Goal: Task Accomplishment & Management: Complete application form

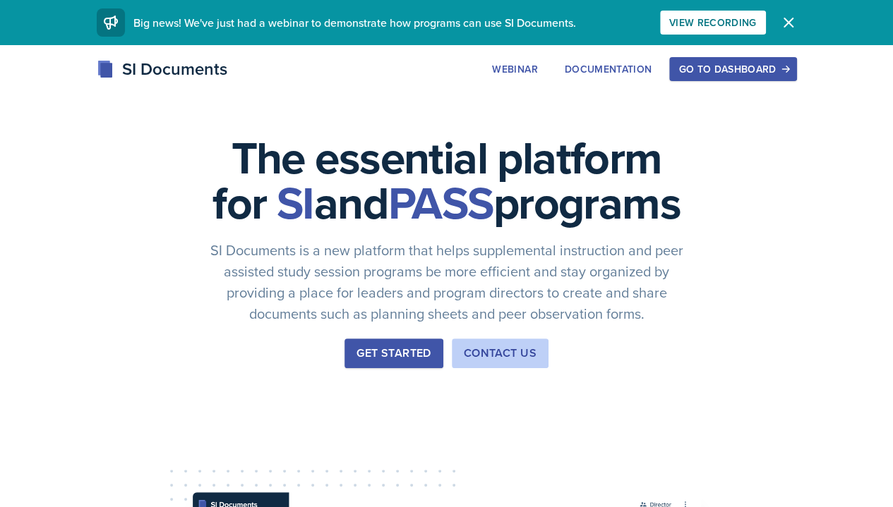
click at [787, 69] on div "Go to Dashboard" at bounding box center [732, 69] width 109 height 11
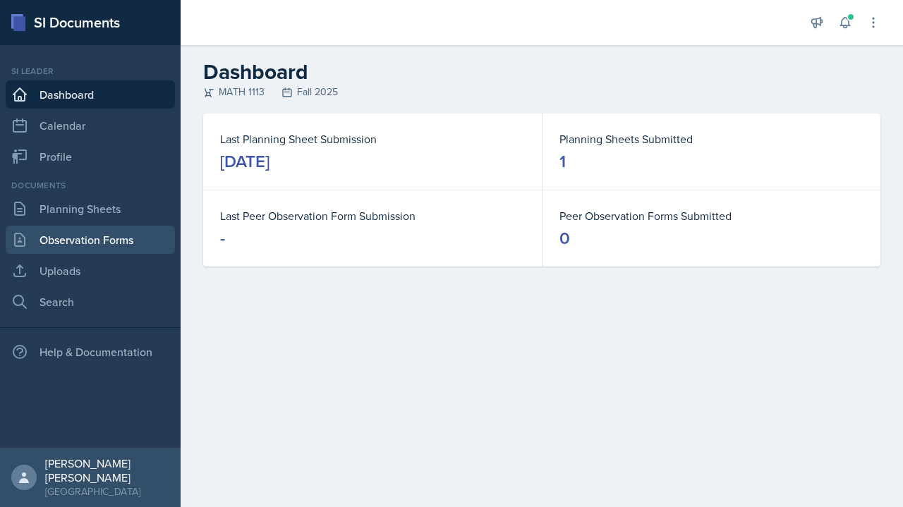
click at [62, 226] on link "Observation Forms" at bounding box center [90, 240] width 169 height 28
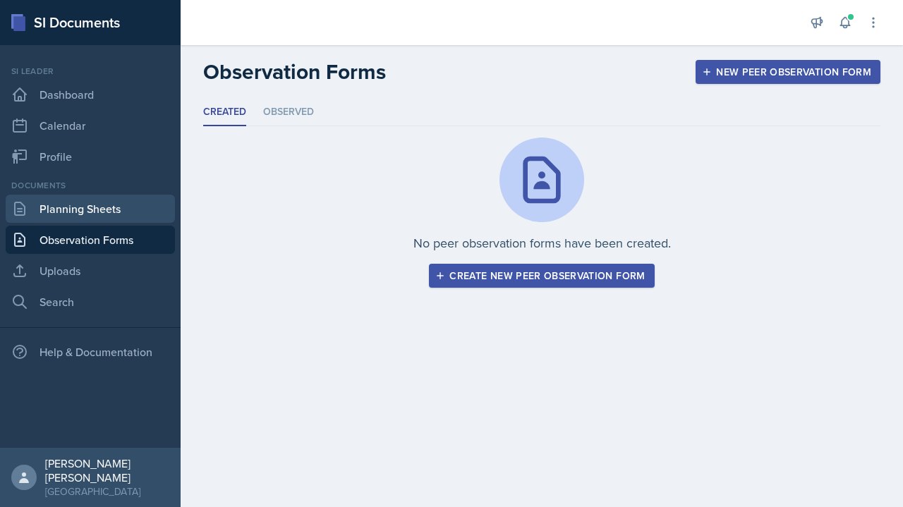
click at [72, 209] on link "Planning Sheets" at bounding box center [90, 209] width 169 height 28
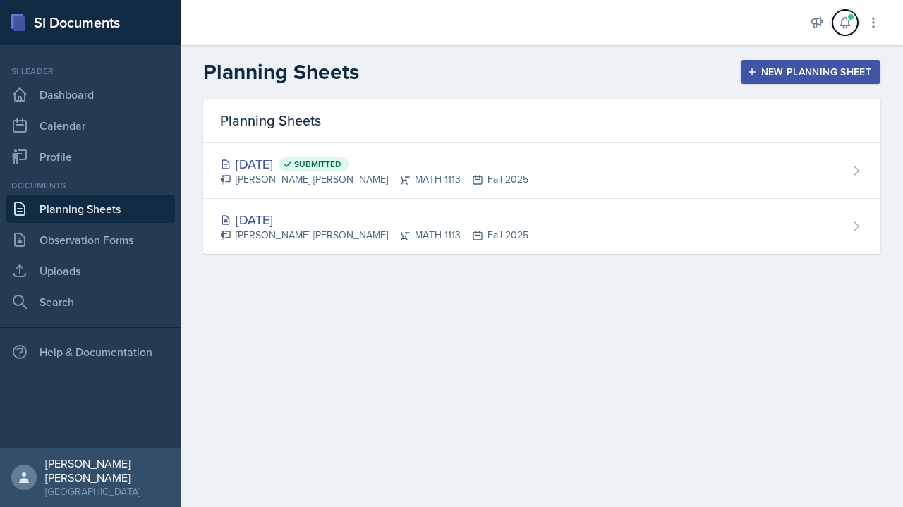
click at [851, 17] on span at bounding box center [851, 17] width 8 height 8
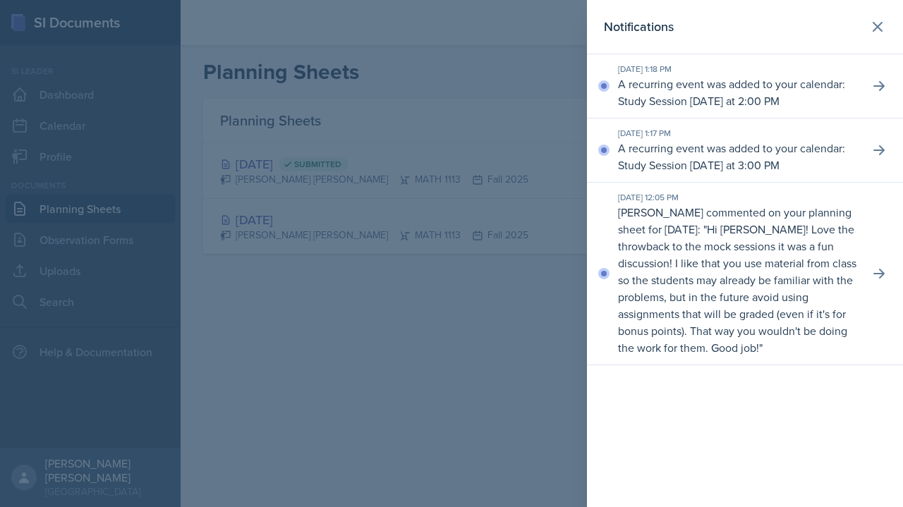
click at [729, 374] on div "Notifications [DATE] 1:18 PM A recurring event was added to your calendar: Stud…" at bounding box center [745, 253] width 316 height 507
click at [761, 326] on p "Hi [PERSON_NAME]! Love the throwback to the mock sessions it was a fun discussi…" at bounding box center [737, 289] width 238 height 134
click at [820, 296] on p "[PERSON_NAME] commented on your planning sheet for [DATE]: " Hi [PERSON_NAME]! …" at bounding box center [738, 280] width 240 height 152
click at [440, 324] on div at bounding box center [451, 253] width 903 height 507
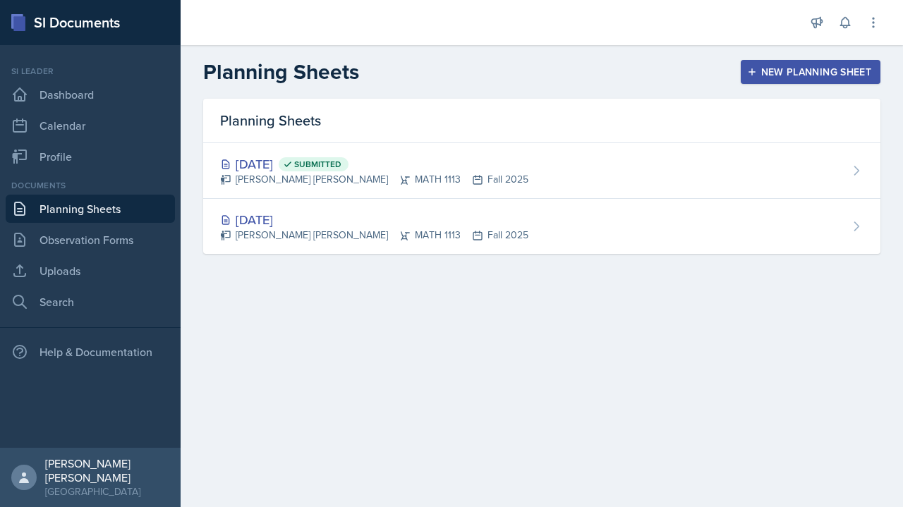
click at [646, 176] on div "[DATE] Submitted [PERSON_NAME] [PERSON_NAME] MATH 1113 Fall 2025" at bounding box center [541, 171] width 677 height 56
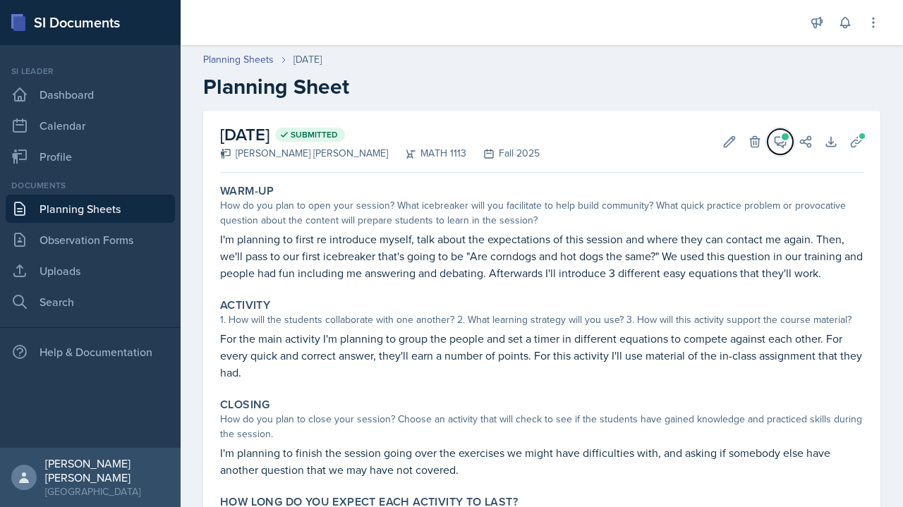
click at [782, 136] on span at bounding box center [785, 136] width 7 height 7
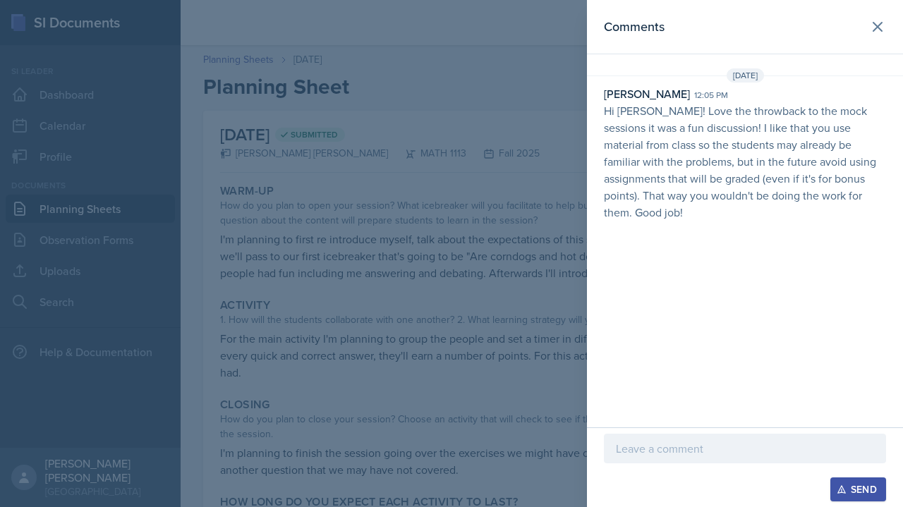
click at [453, 414] on div at bounding box center [451, 253] width 903 height 507
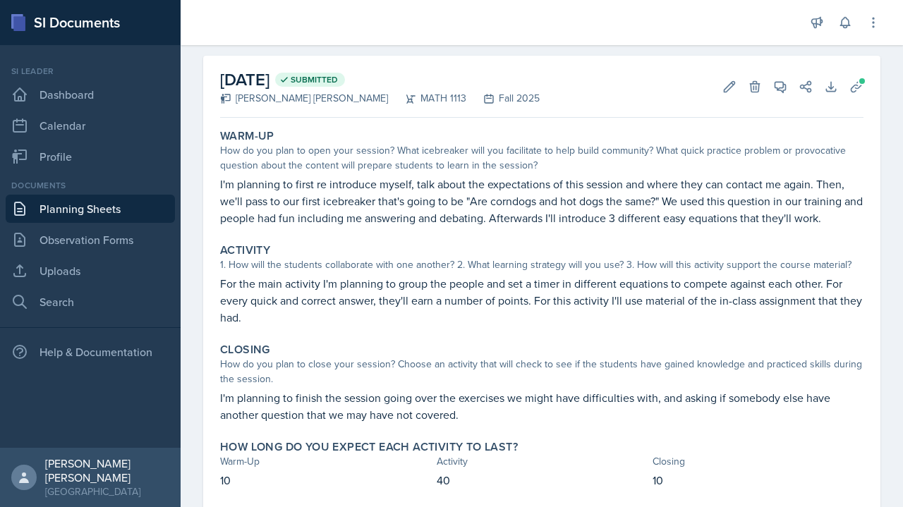
scroll to position [55, 0]
click at [773, 86] on icon at bounding box center [780, 87] width 14 height 14
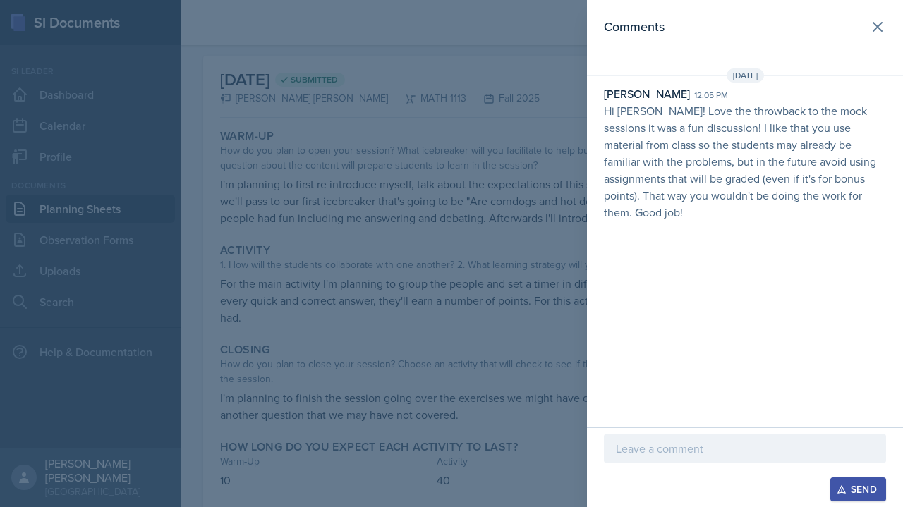
click at [727, 457] on p at bounding box center [745, 448] width 258 height 17
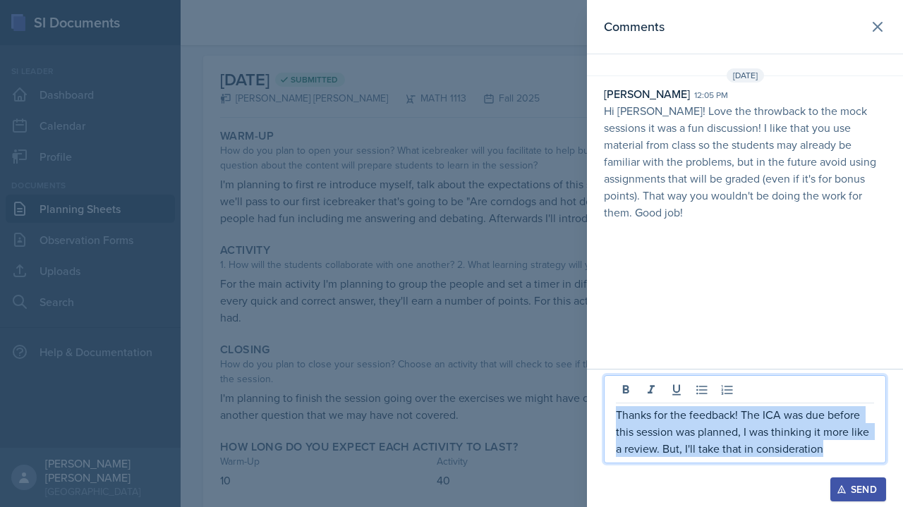
drag, startPoint x: 845, startPoint y: 447, endPoint x: 582, endPoint y: 384, distance: 270.6
click at [582, 384] on div "Comments [DATE] [PERSON_NAME] 12:05 pm Hi [PERSON_NAME]! Love the throwback to …" at bounding box center [451, 253] width 903 height 507
copy p "Thanks for the feedback! The ICA was due before this session was planned, I was…"
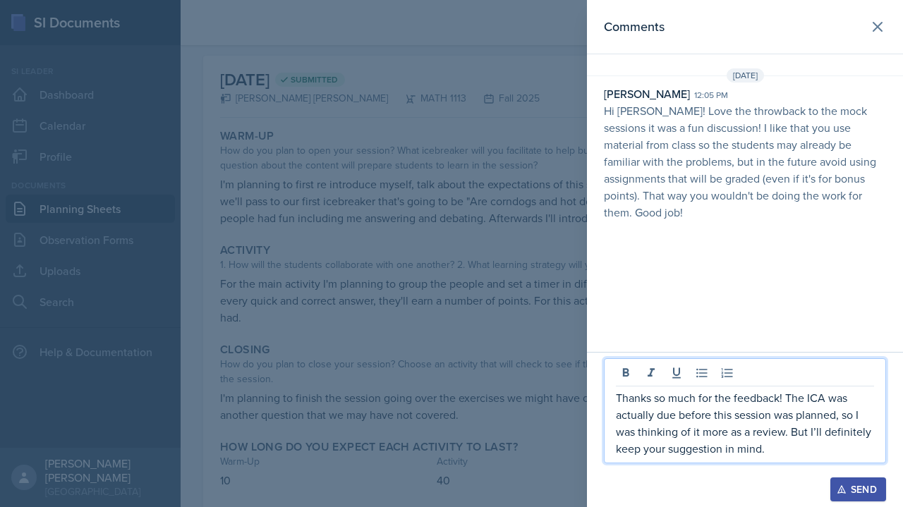
click at [863, 491] on div "Send" at bounding box center [858, 489] width 37 height 11
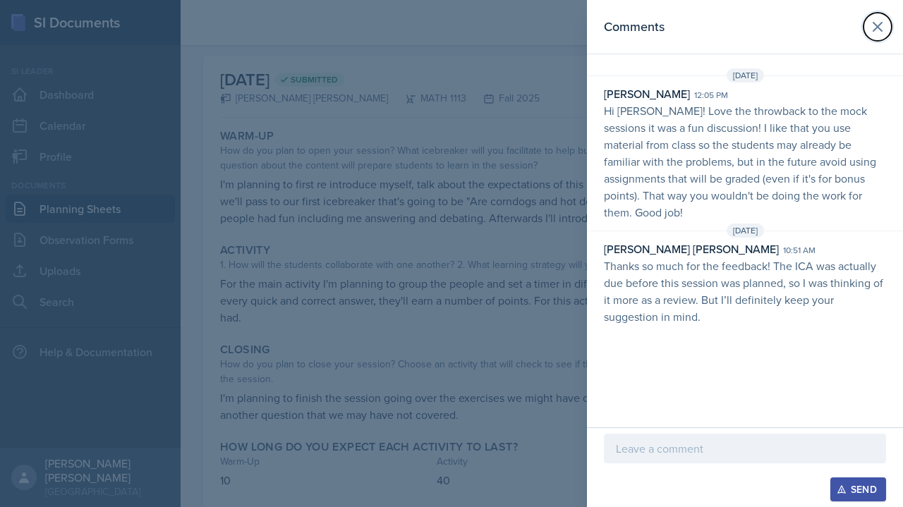
click at [889, 28] on button at bounding box center [878, 27] width 28 height 28
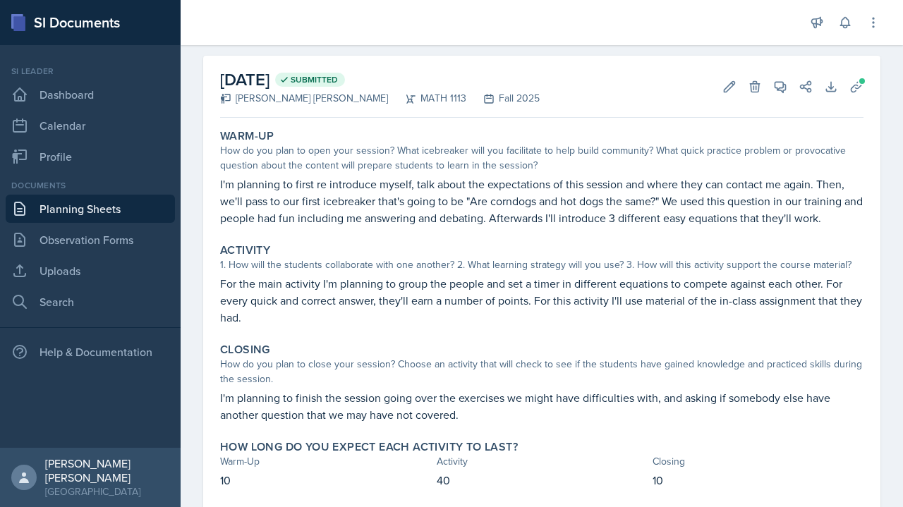
click at [120, 213] on link "Planning Sheets" at bounding box center [90, 209] width 169 height 28
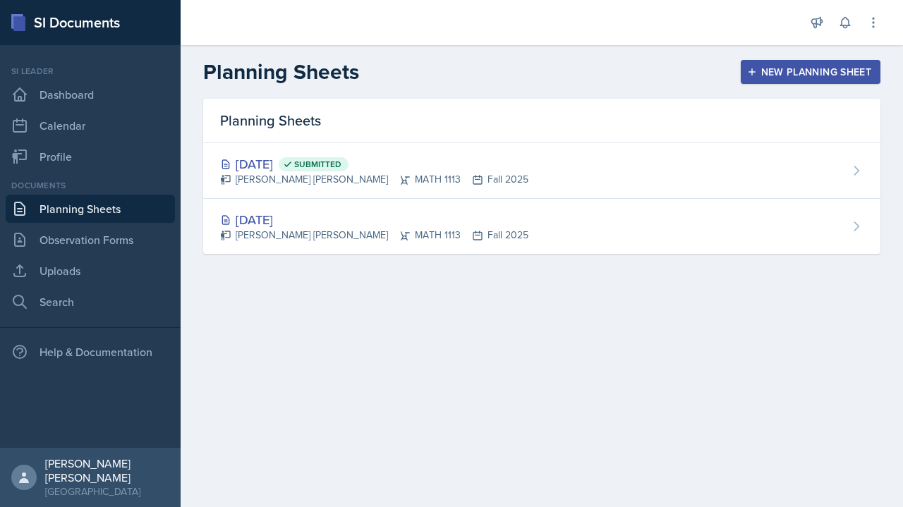
click at [874, 73] on button "New Planning Sheet" at bounding box center [811, 72] width 140 height 24
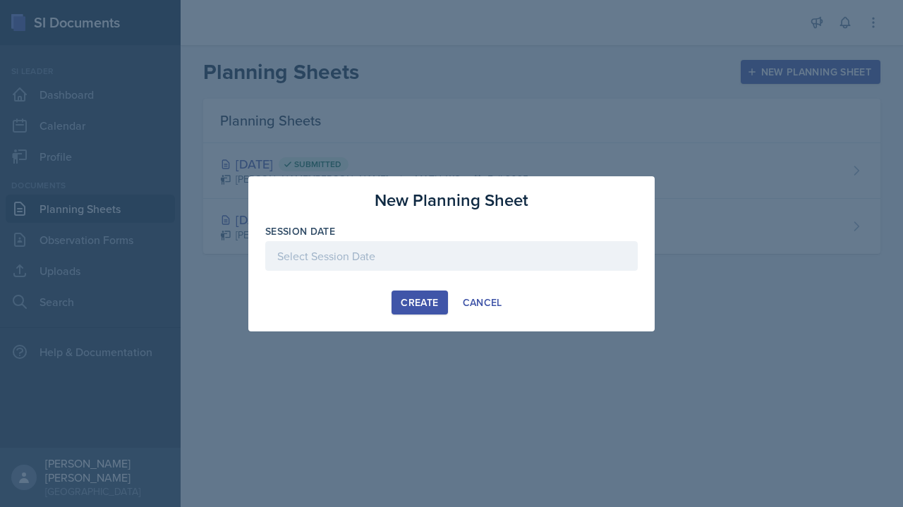
click at [461, 240] on div "Session Date" at bounding box center [451, 254] width 373 height 61
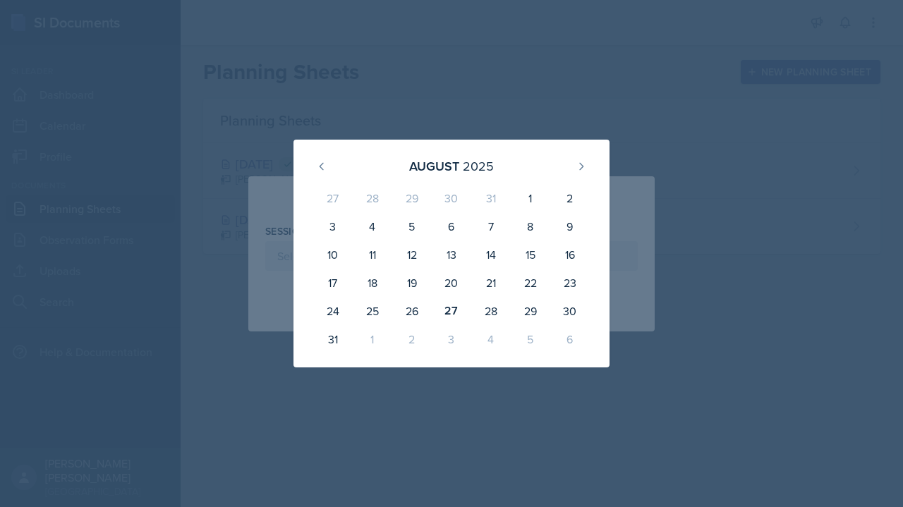
click at [485, 324] on div "28" at bounding box center [491, 311] width 40 height 28
type input "[DATE]"
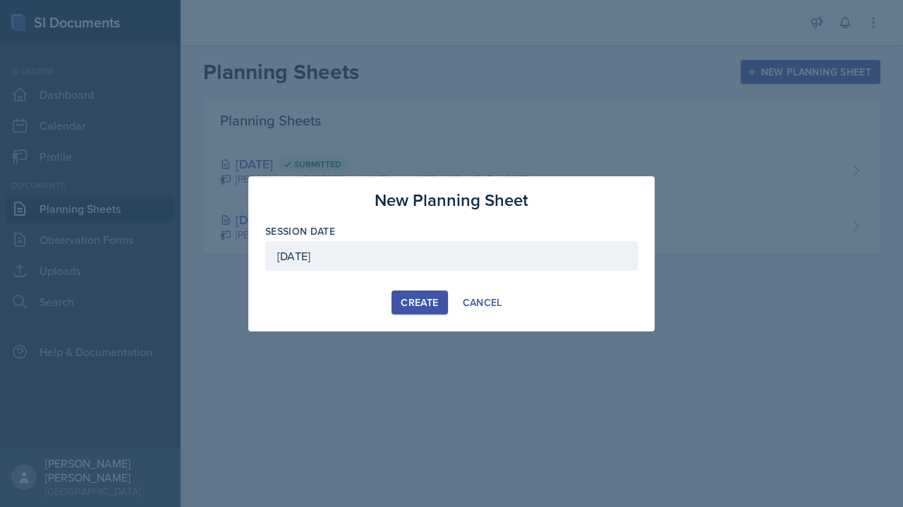
click at [404, 282] on div at bounding box center [451, 278] width 373 height 14
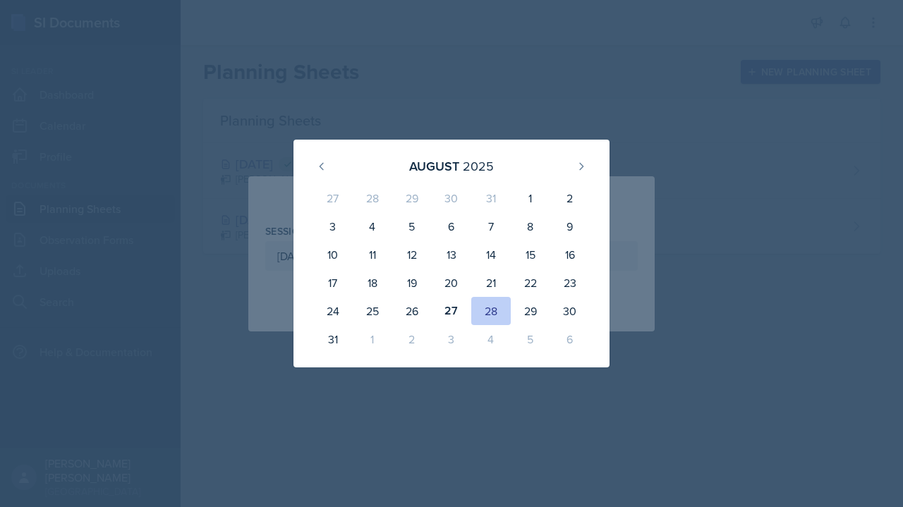
click at [491, 313] on div "28" at bounding box center [491, 311] width 40 height 28
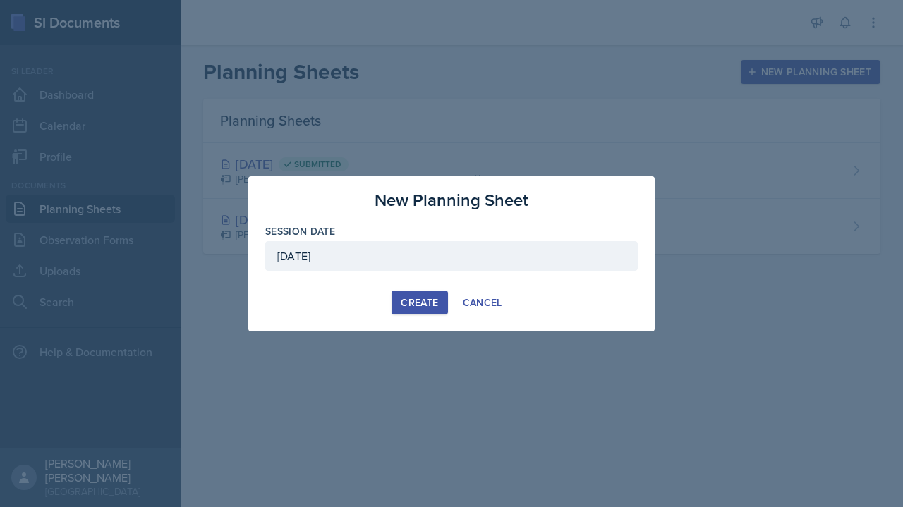
click at [426, 310] on button "Create" at bounding box center [420, 303] width 56 height 24
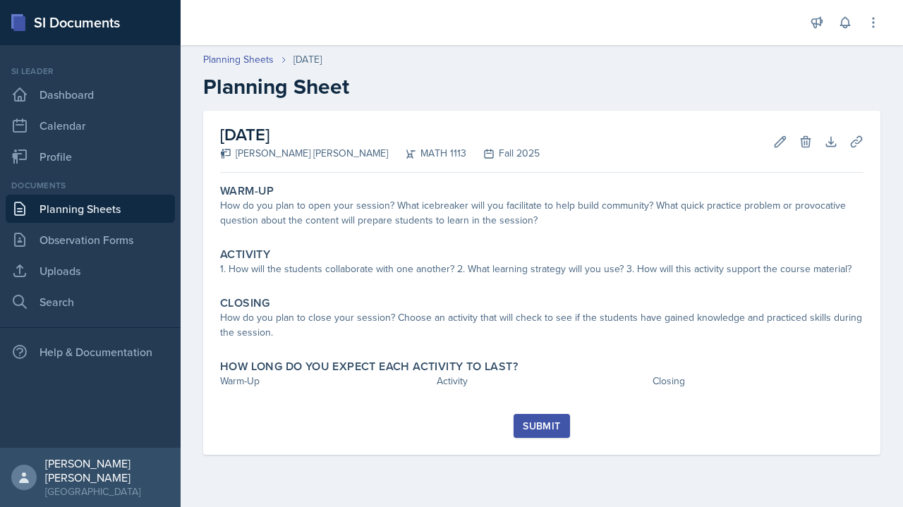
click at [668, 213] on div "How do you plan to open your session? What icebreaker will you facilitate to he…" at bounding box center [542, 213] width 644 height 30
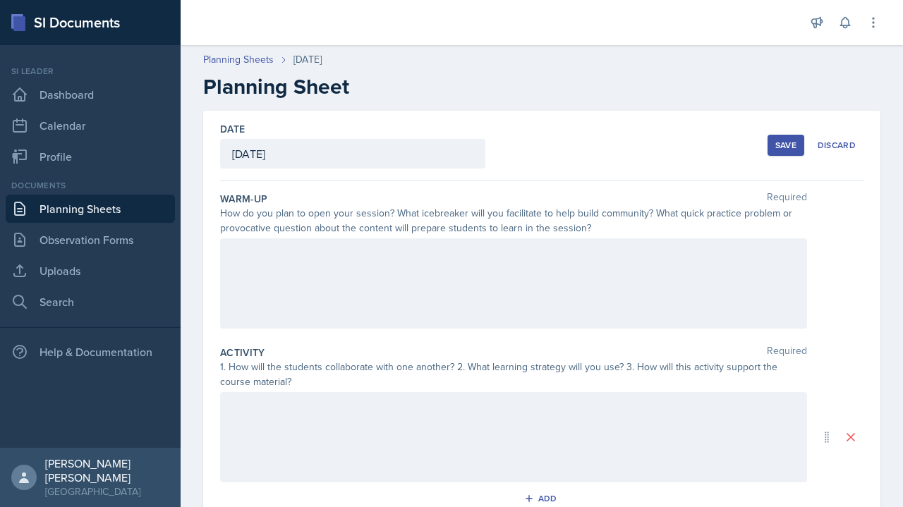
click at [683, 298] on div at bounding box center [513, 283] width 587 height 90
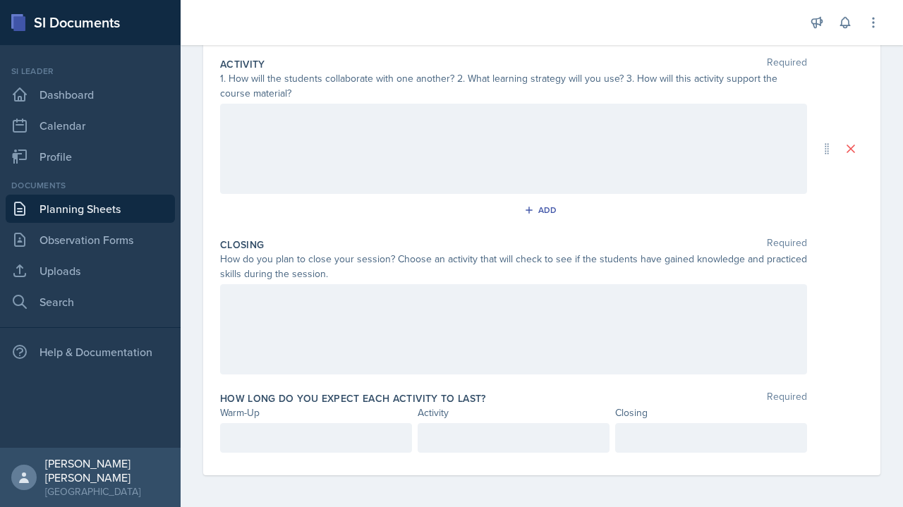
click at [339, 442] on p at bounding box center [316, 438] width 168 height 17
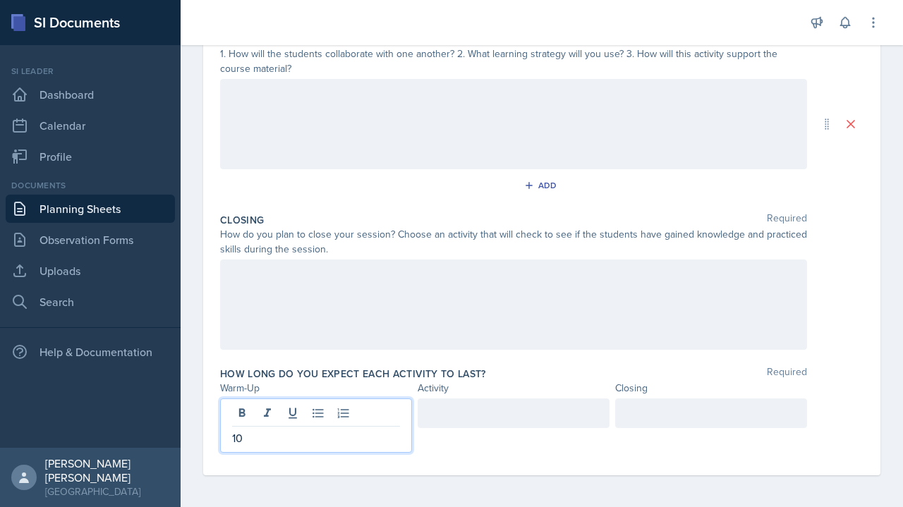
click at [518, 408] on div at bounding box center [514, 414] width 192 height 30
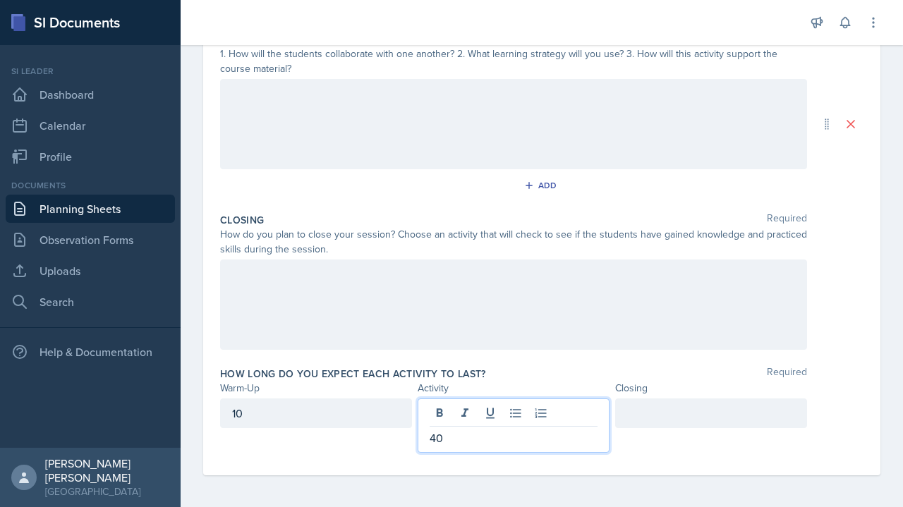
click at [742, 420] on div at bounding box center [711, 414] width 192 height 30
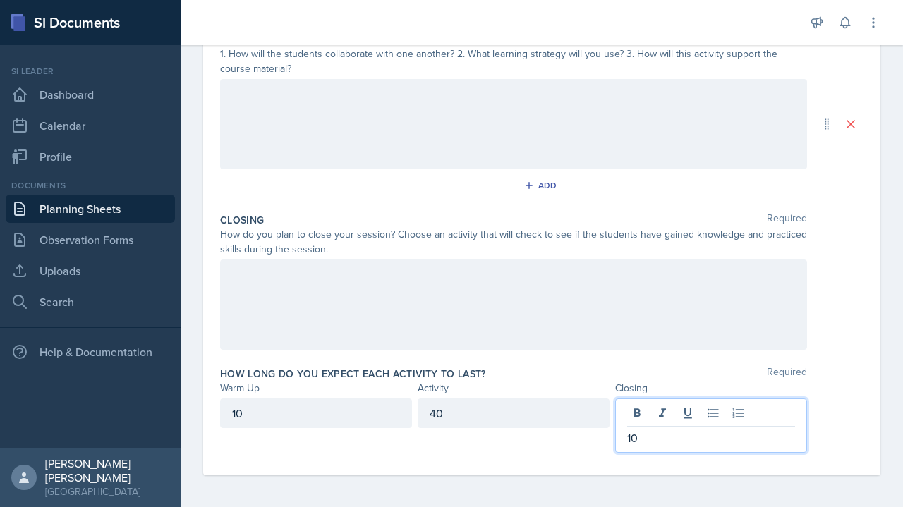
click at [528, 138] on div at bounding box center [513, 124] width 587 height 90
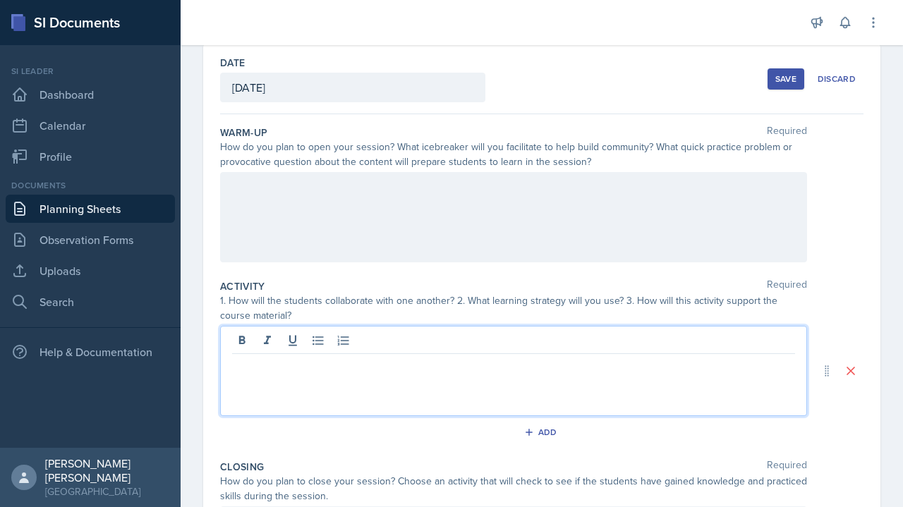
click at [557, 190] on p at bounding box center [513, 187] width 563 height 17
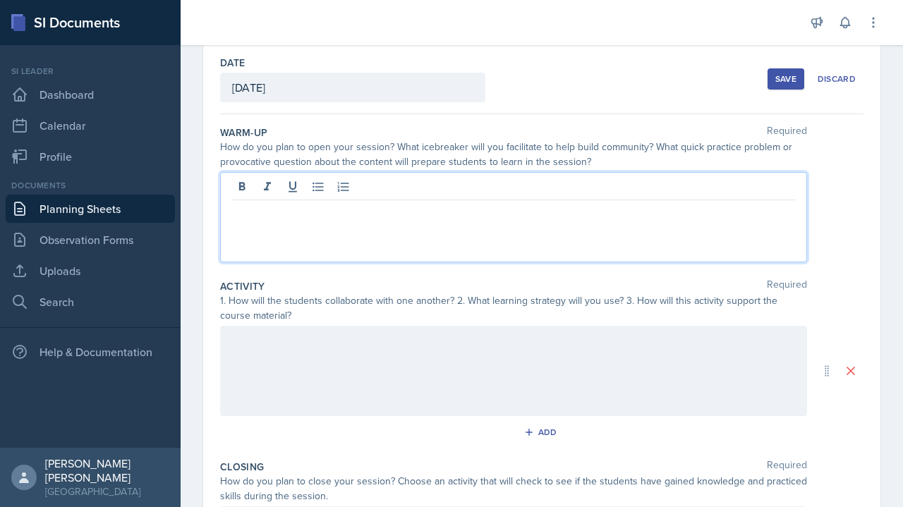
scroll to position [90, 0]
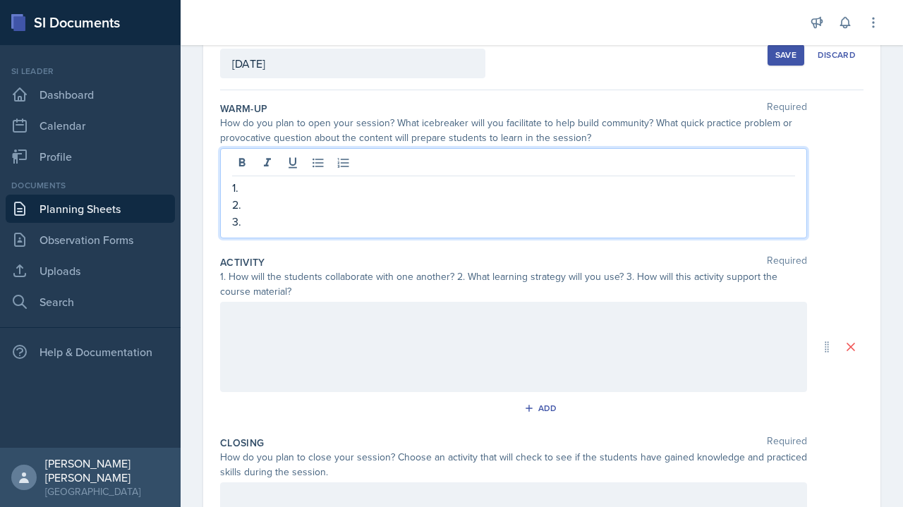
click at [310, 186] on p "1." at bounding box center [513, 187] width 563 height 17
click at [392, 190] on p "We'll start with a quick introudction" at bounding box center [519, 187] width 552 height 17
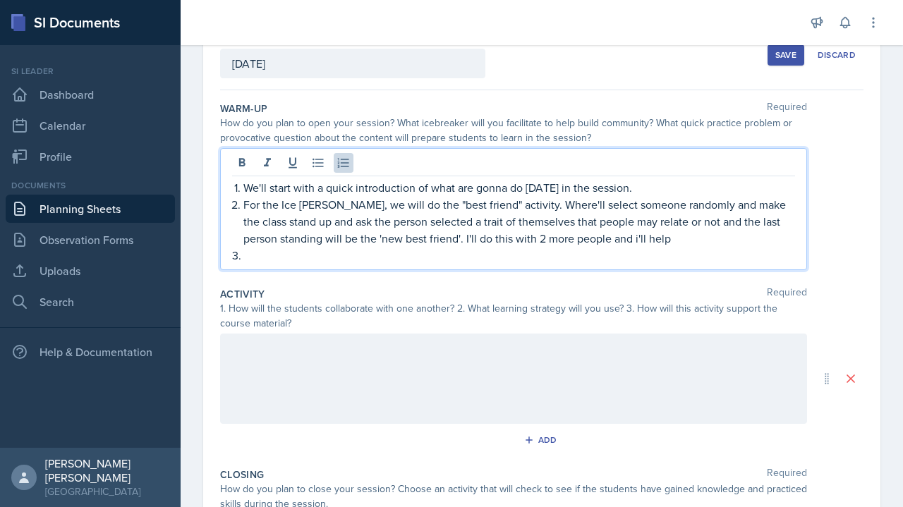
click at [603, 240] on p "For the Ice [PERSON_NAME], we will do the "best friend" activity. Where'll sele…" at bounding box center [519, 221] width 552 height 51
click at [634, 240] on p "For the Ice [PERSON_NAME], we will do the "best friend" activity. Where'll sele…" at bounding box center [519, 221] width 552 height 51
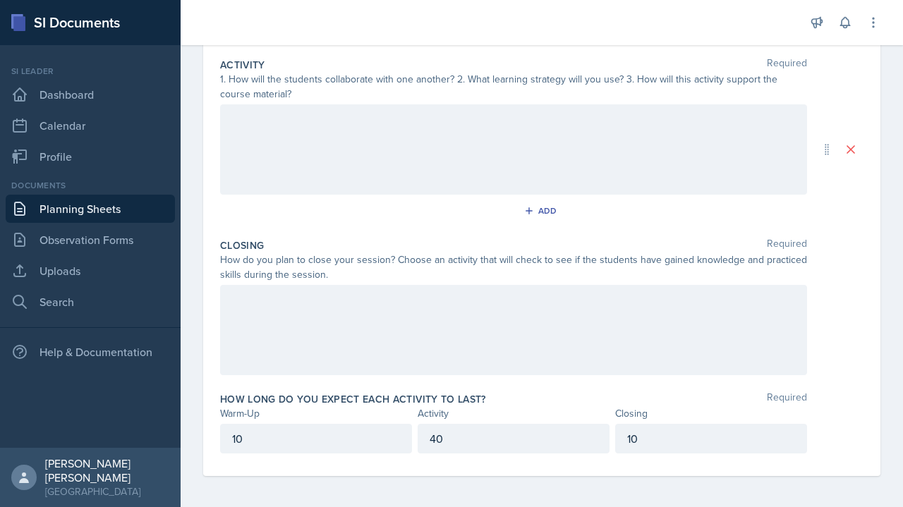
click at [338, 442] on p "10" at bounding box center [316, 438] width 168 height 17
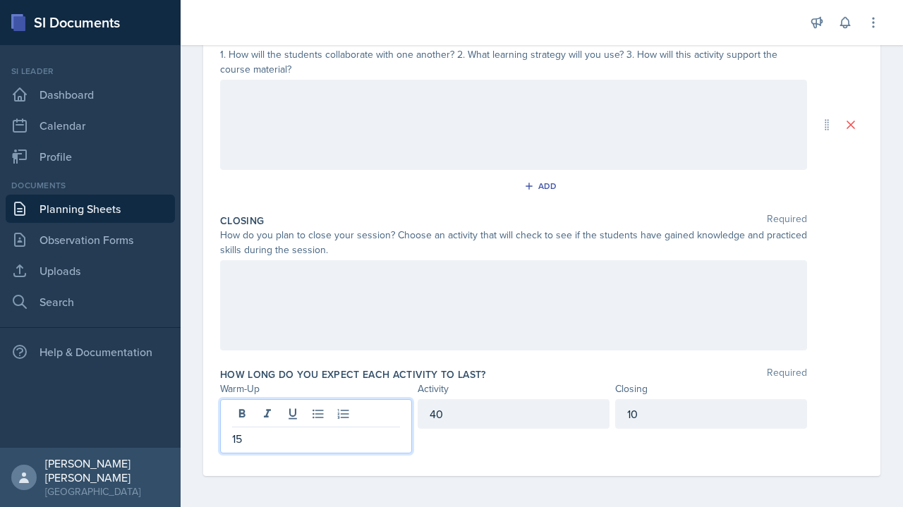
click at [540, 413] on div "40" at bounding box center [514, 414] width 192 height 30
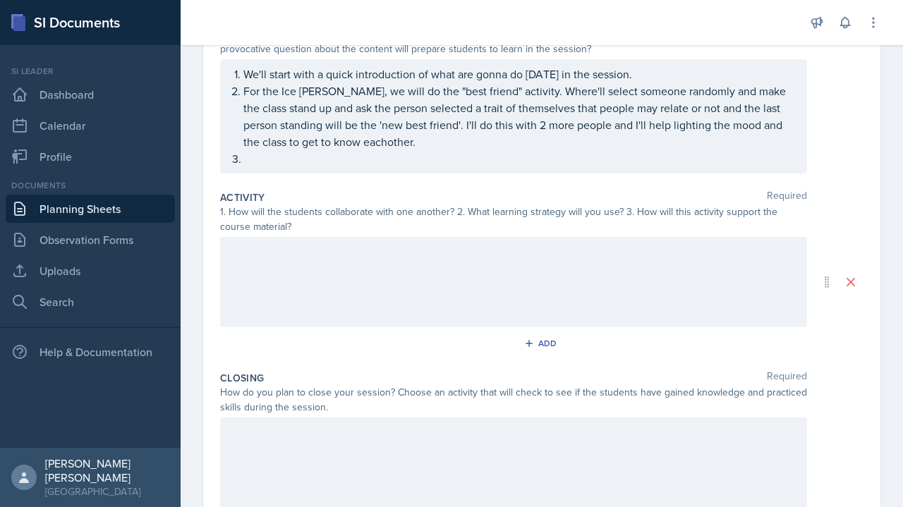
scroll to position [176, 0]
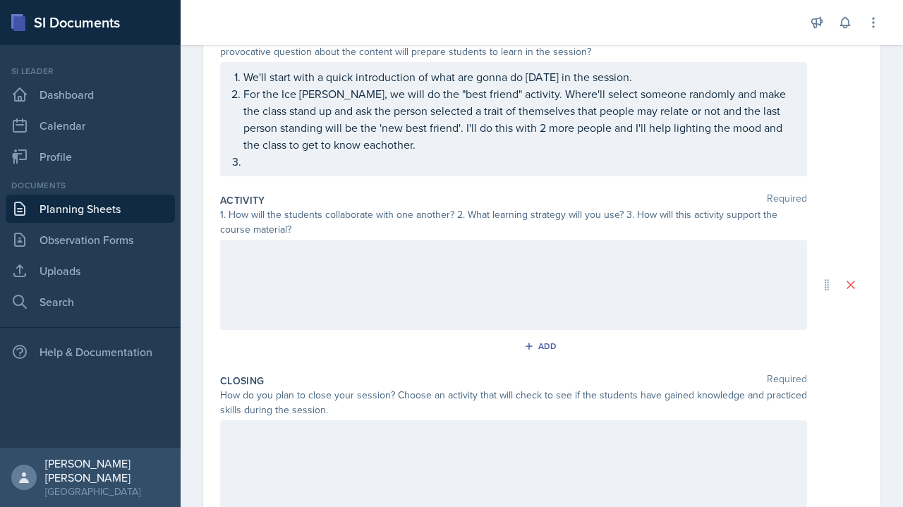
click at [367, 140] on p "For the Ice [PERSON_NAME], we will do the "best friend" activity. Where'll sele…" at bounding box center [519, 119] width 552 height 68
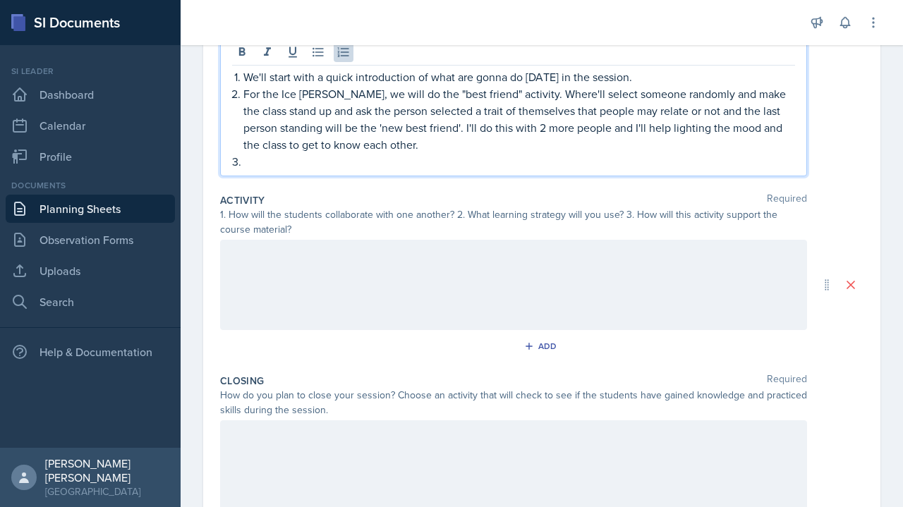
click at [457, 131] on p "For the Ice [PERSON_NAME], we will do the "best friend" activity. Where'll sele…" at bounding box center [519, 119] width 552 height 68
click at [438, 162] on p "3." at bounding box center [513, 161] width 563 height 17
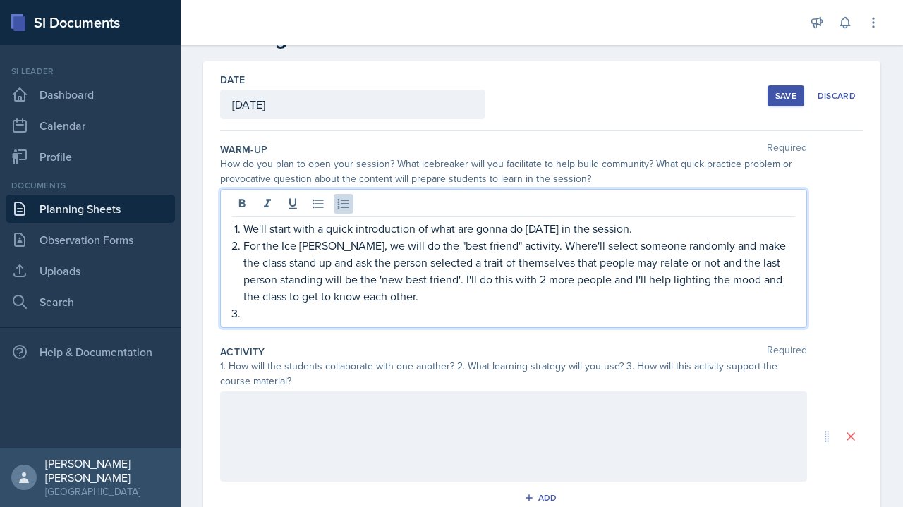
scroll to position [52, 0]
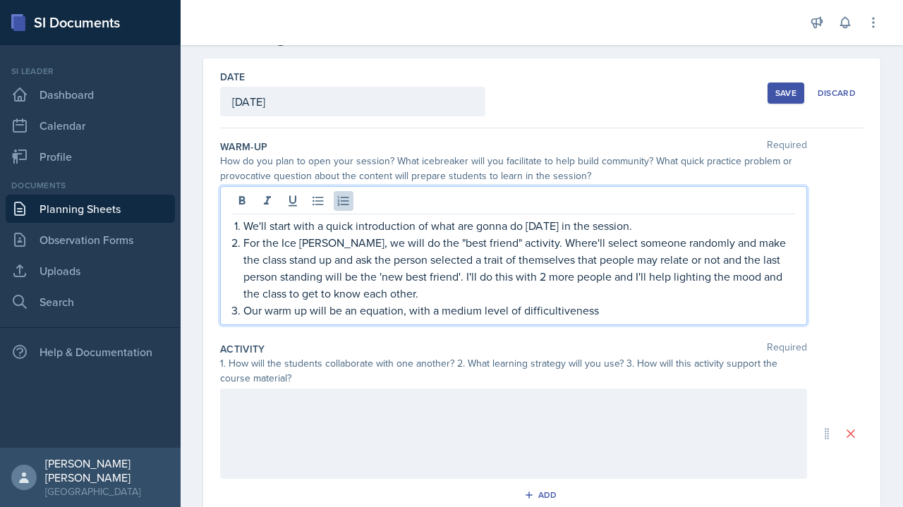
drag, startPoint x: 549, startPoint y: 277, endPoint x: 552, endPoint y: 313, distance: 36.2
click at [552, 313] on p "Our warm up will be an equation, with a medium level of difficultiveness" at bounding box center [519, 310] width 552 height 17
copy p "difficultiveness"
click at [545, 313] on p "Our warm up will be an equation, with a medium level of difficultiveness" at bounding box center [519, 310] width 552 height 17
